Goal: Task Accomplishment & Management: Use online tool/utility

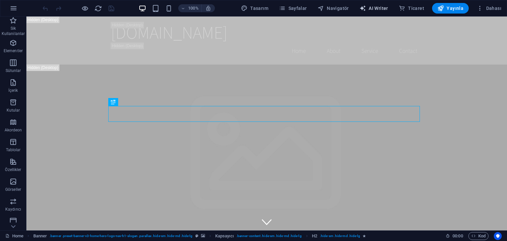
click at [383, 8] on span "AI Writer" at bounding box center [373, 8] width 29 height 7
select select "English"
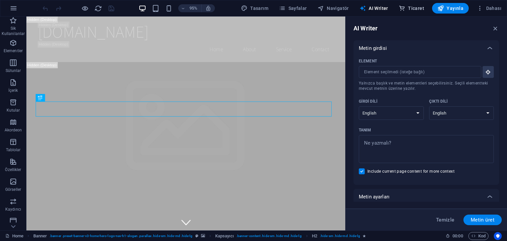
click at [416, 7] on span "Ticaret" at bounding box center [411, 8] width 25 height 7
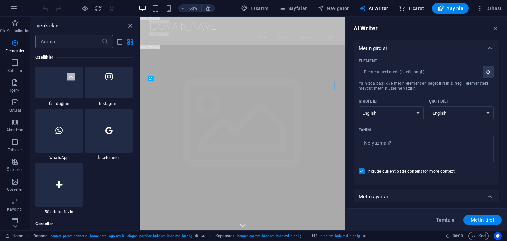
scroll to position [6358, 0]
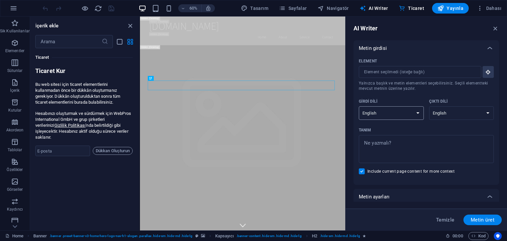
click at [406, 111] on select "Albanian Arabic Armenian Awadhi Azerbaijani Bashkir Basque Belarusian Bengali B…" at bounding box center [391, 113] width 65 height 14
click at [264, 9] on span "Tasarım" at bounding box center [254, 8] width 27 height 7
select select "rem"
select select "200"
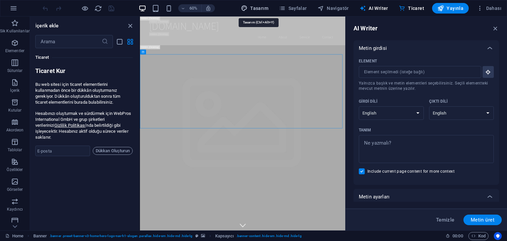
select select "px"
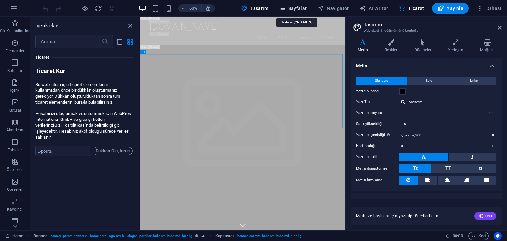
click at [295, 9] on span "Sayfalar" at bounding box center [293, 8] width 28 height 7
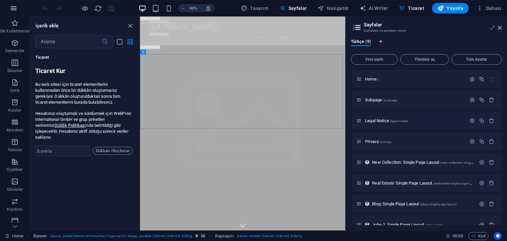
click at [16, 8] on icon "button" at bounding box center [14, 8] width 8 height 8
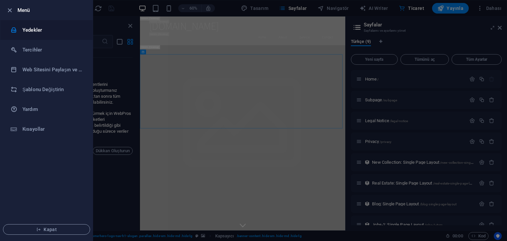
click at [33, 31] on h6 "Yedekler" at bounding box center [52, 30] width 61 height 8
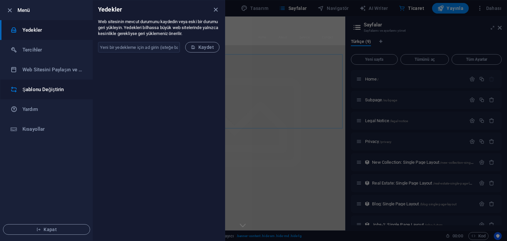
click at [51, 87] on h6 "Şablonu Değiştirin" at bounding box center [52, 89] width 61 height 8
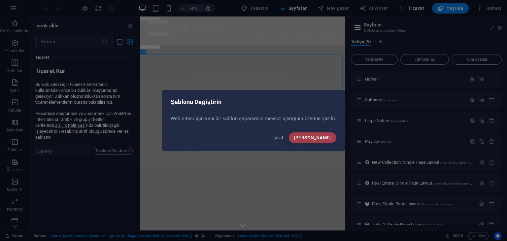
click at [324, 134] on button "Onayla" at bounding box center [313, 137] width 48 height 11
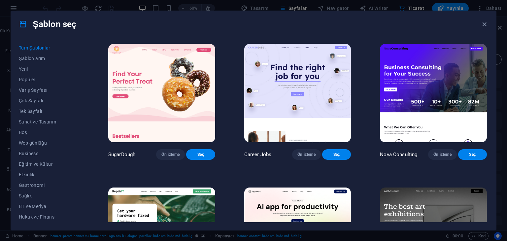
drag, startPoint x: 486, startPoint y: 47, endPoint x: 487, endPoint y: 54, distance: 7.9
click at [487, 54] on div "SugarDough Ön izleme Seç Career Jobs Ön izleme Seç Nova Consulting Ön izleme Se…" at bounding box center [297, 132] width 381 height 179
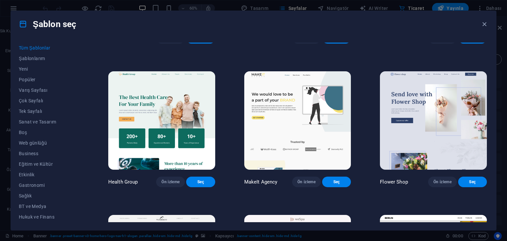
scroll to position [1786, 0]
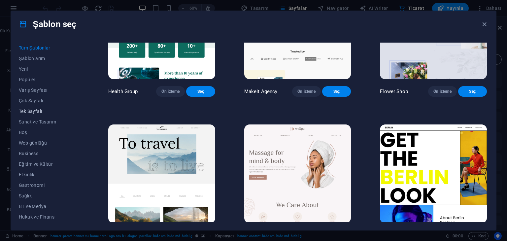
click at [37, 109] on span "Tek Sayfalı" at bounding box center [49, 111] width 60 height 5
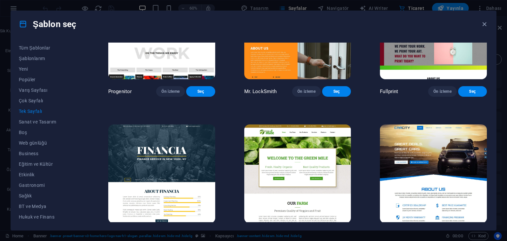
scroll to position [459, 0]
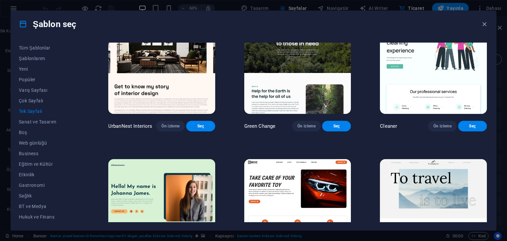
drag, startPoint x: 74, startPoint y: 118, endPoint x: 71, endPoint y: 143, distance: 24.9
click at [71, 143] on div "Tüm Şablonlar Şablonlarım Yeni Popüler Varış Sayfası Çok Sayfalı Tek Sayfalı Sa…" at bounding box center [253, 133] width 485 height 193
click at [25, 194] on span "Ticaret" at bounding box center [49, 195] width 60 height 5
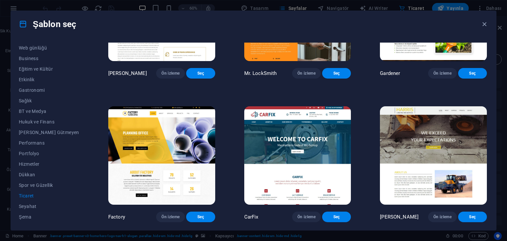
click at [487, 159] on div "Tüm Şablonlar Şablonlarım Yeni Popüler Varış Sayfası Çok Sayfalı Tek Sayfalı Sa…" at bounding box center [253, 133] width 485 height 193
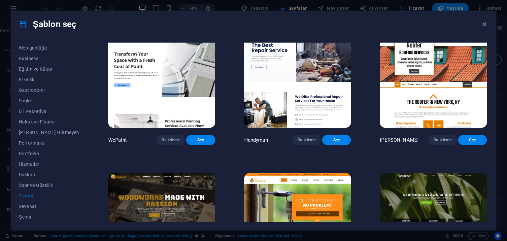
scroll to position [0, 0]
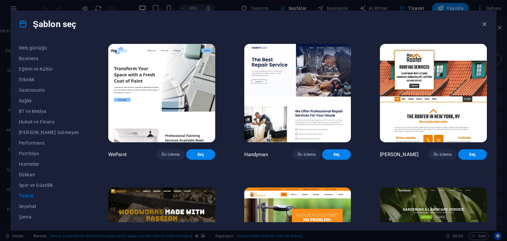
click at [29, 196] on span "Ticaret" at bounding box center [49, 195] width 60 height 5
click at [26, 173] on span "Dükkan" at bounding box center [49, 174] width 60 height 5
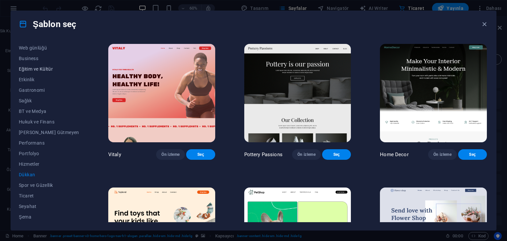
click at [27, 72] on button "Eğitim ve Kültür" at bounding box center [49, 69] width 60 height 11
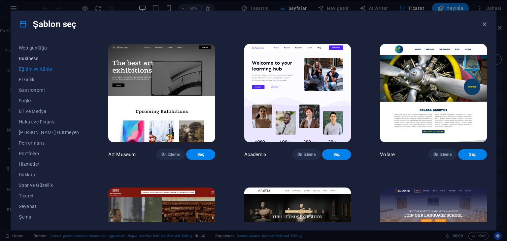
click at [29, 60] on span "Business" at bounding box center [49, 58] width 60 height 5
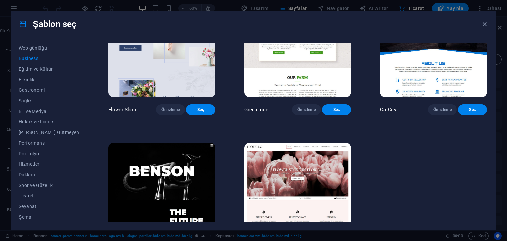
scroll to position [181, 0]
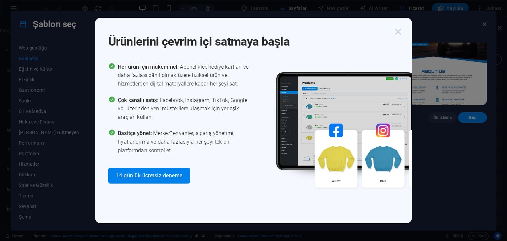
click at [400, 32] on icon "button" at bounding box center [398, 32] width 12 height 12
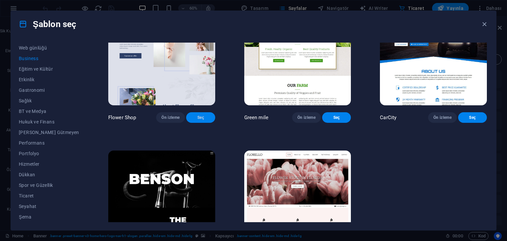
click at [191, 120] on span "Seç" at bounding box center [200, 117] width 18 height 5
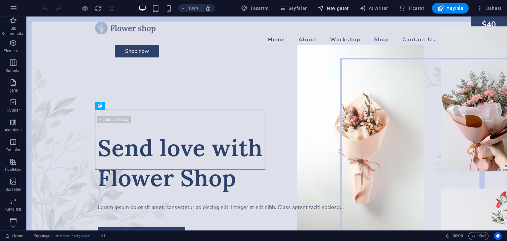
click at [344, 8] on span "Navigatör" at bounding box center [332, 8] width 31 height 7
